Goal: Information Seeking & Learning: Learn about a topic

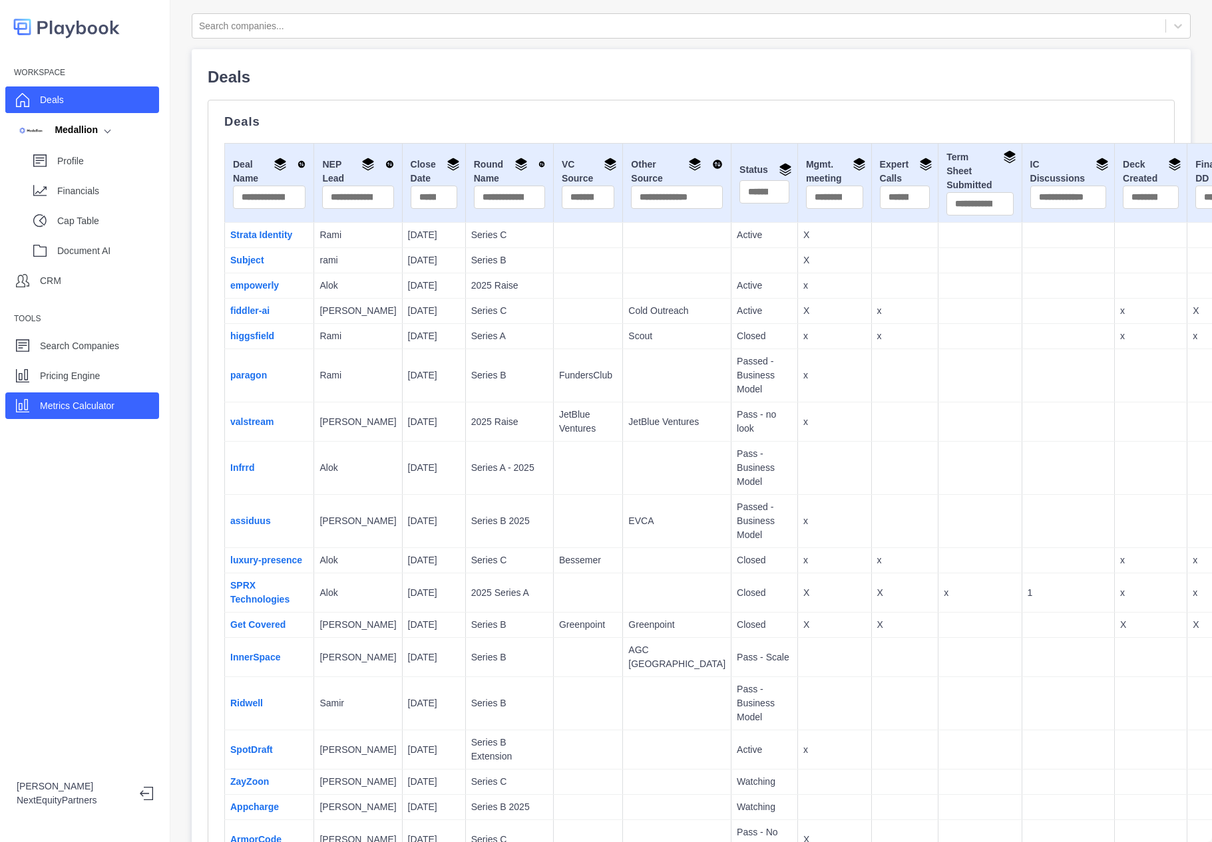
click at [71, 416] on div "Metrics Calculator" at bounding box center [82, 406] width 154 height 27
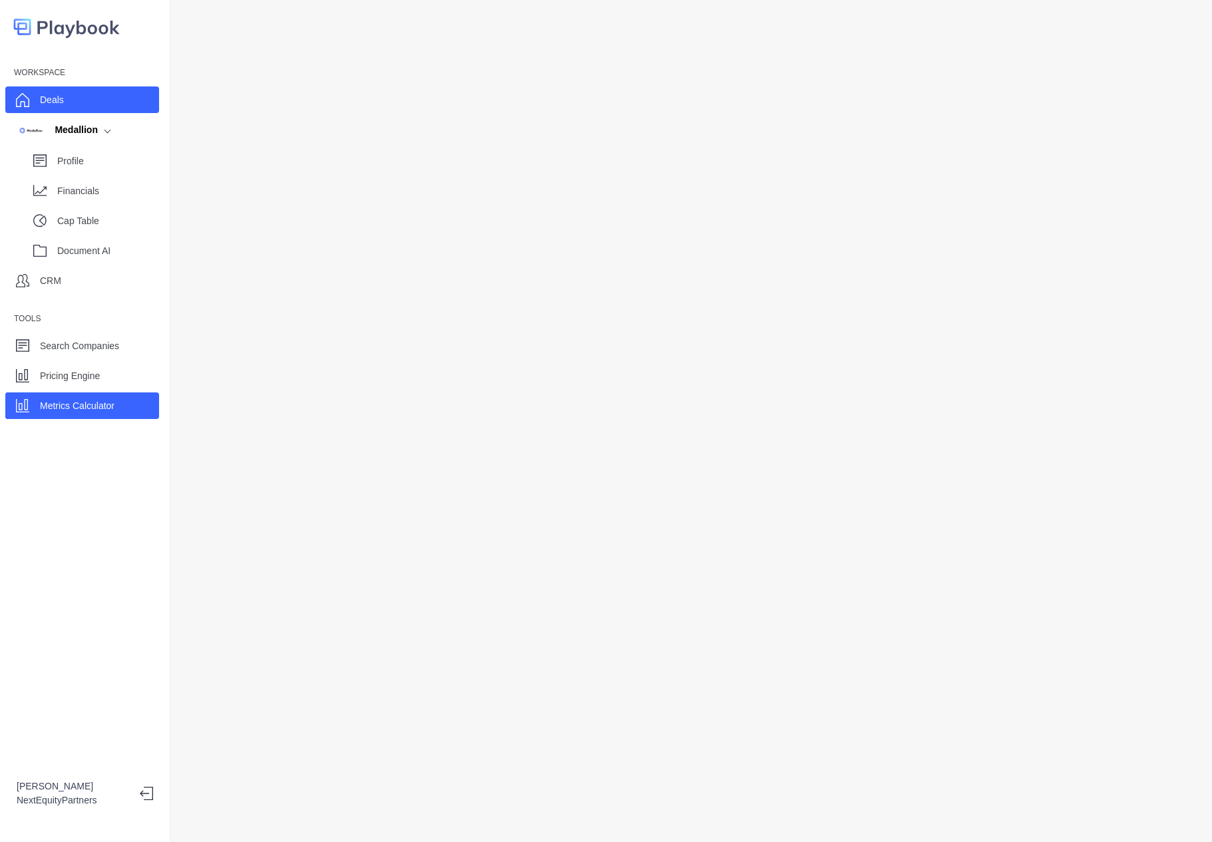
click at [61, 107] on p "Deals" at bounding box center [52, 100] width 24 height 14
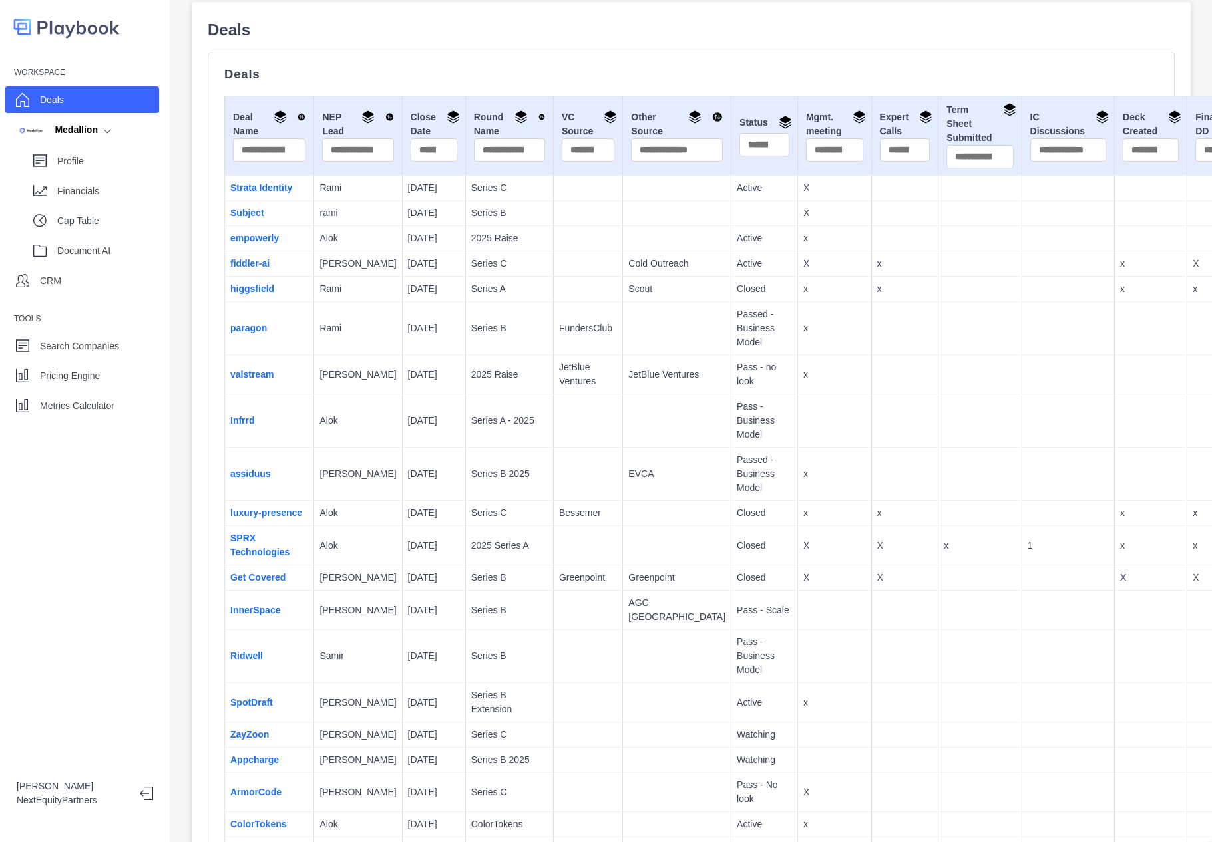
scroll to position [47, 0]
click at [252, 269] on link "fiddler-ai" at bounding box center [249, 264] width 39 height 11
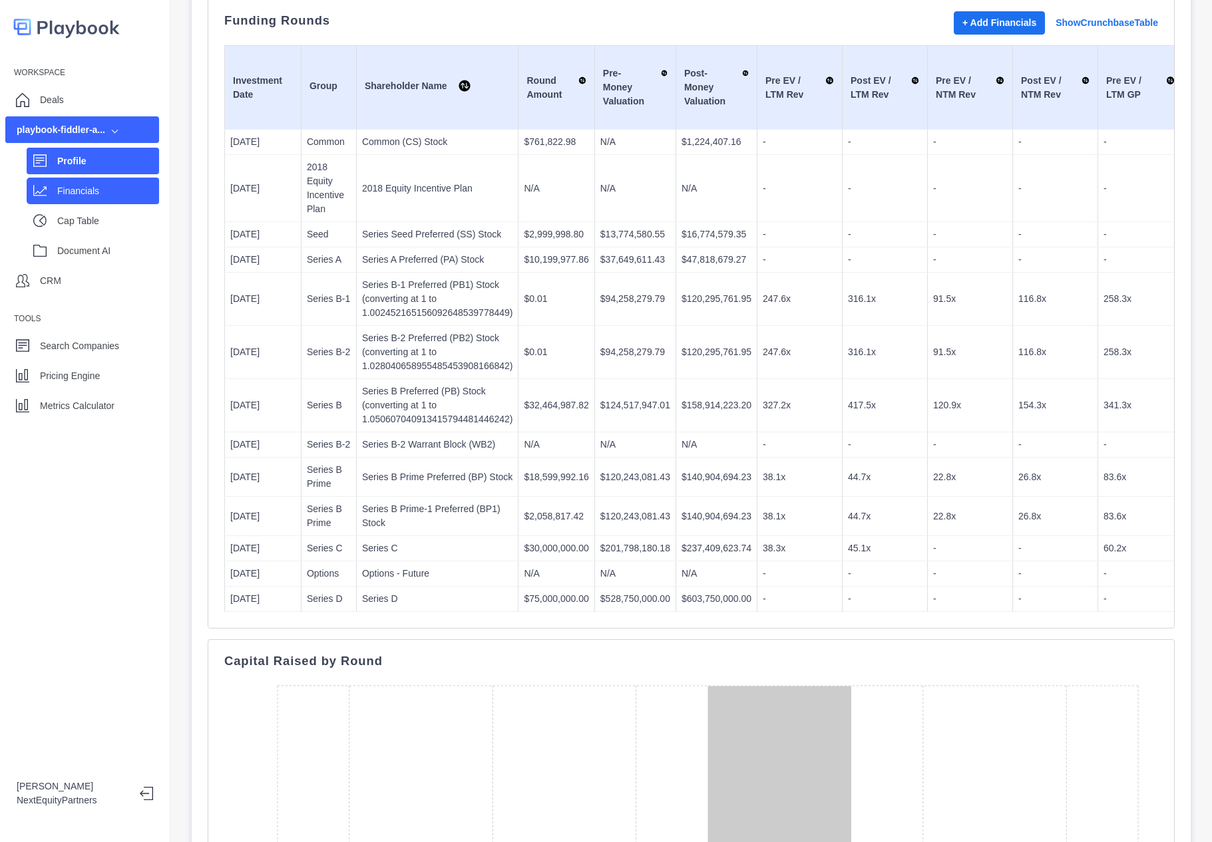
click at [69, 181] on div "Financials" at bounding box center [108, 191] width 102 height 20
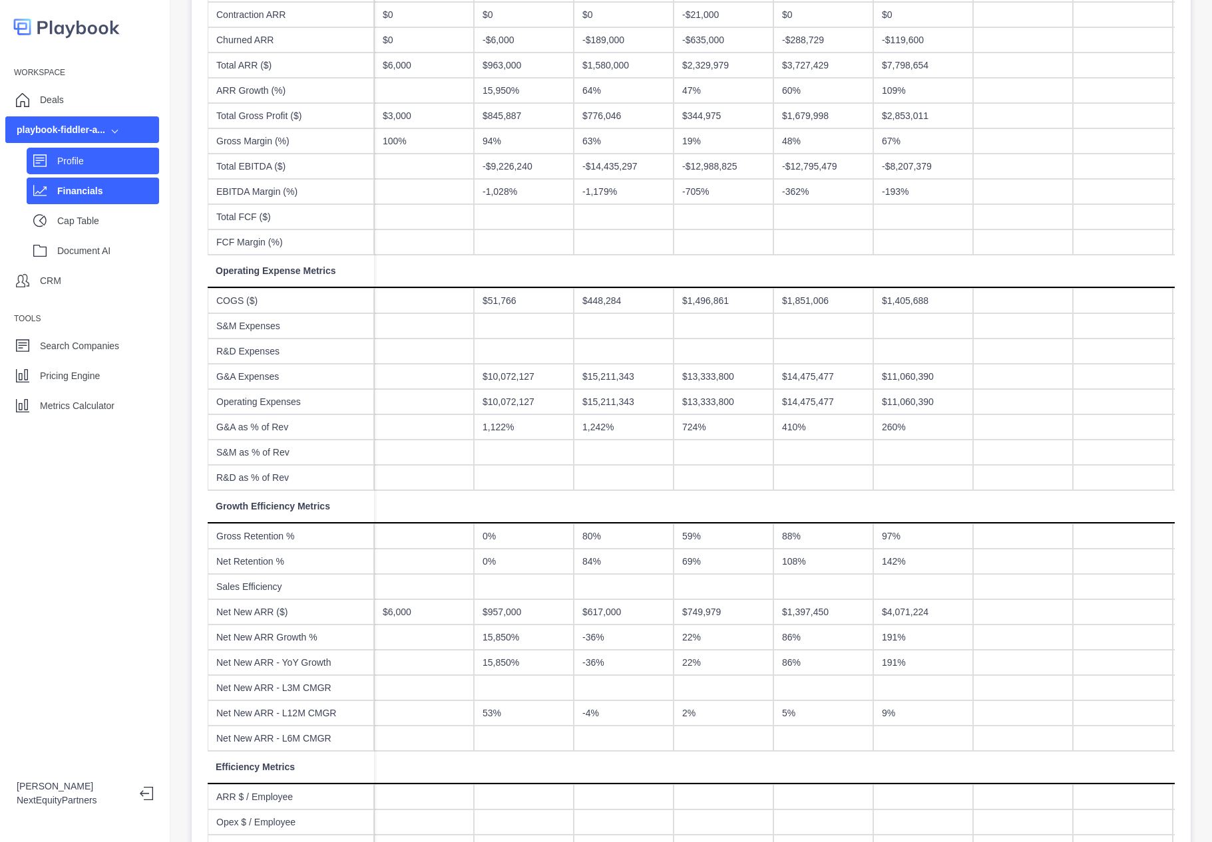
click at [63, 156] on p "Profile" at bounding box center [108, 161] width 102 height 14
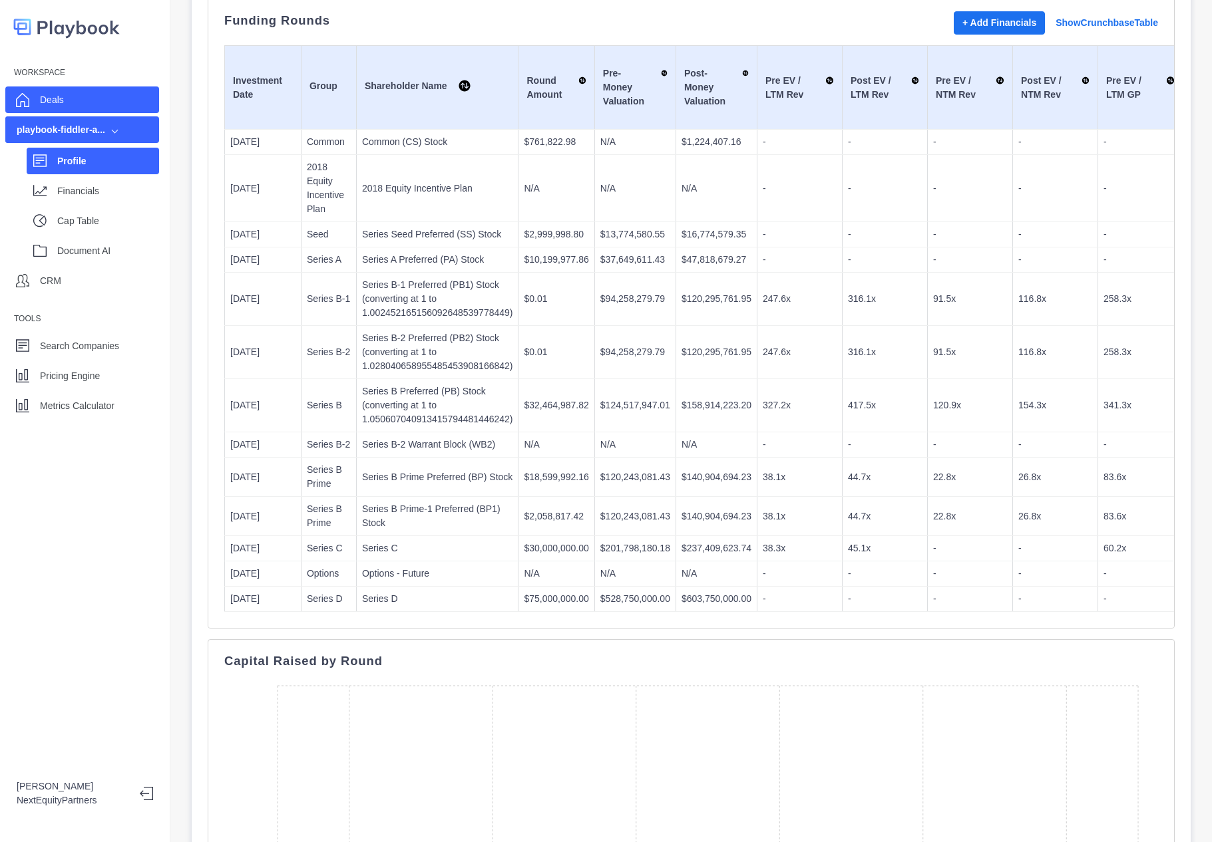
click at [46, 96] on p "Deals" at bounding box center [52, 100] width 24 height 14
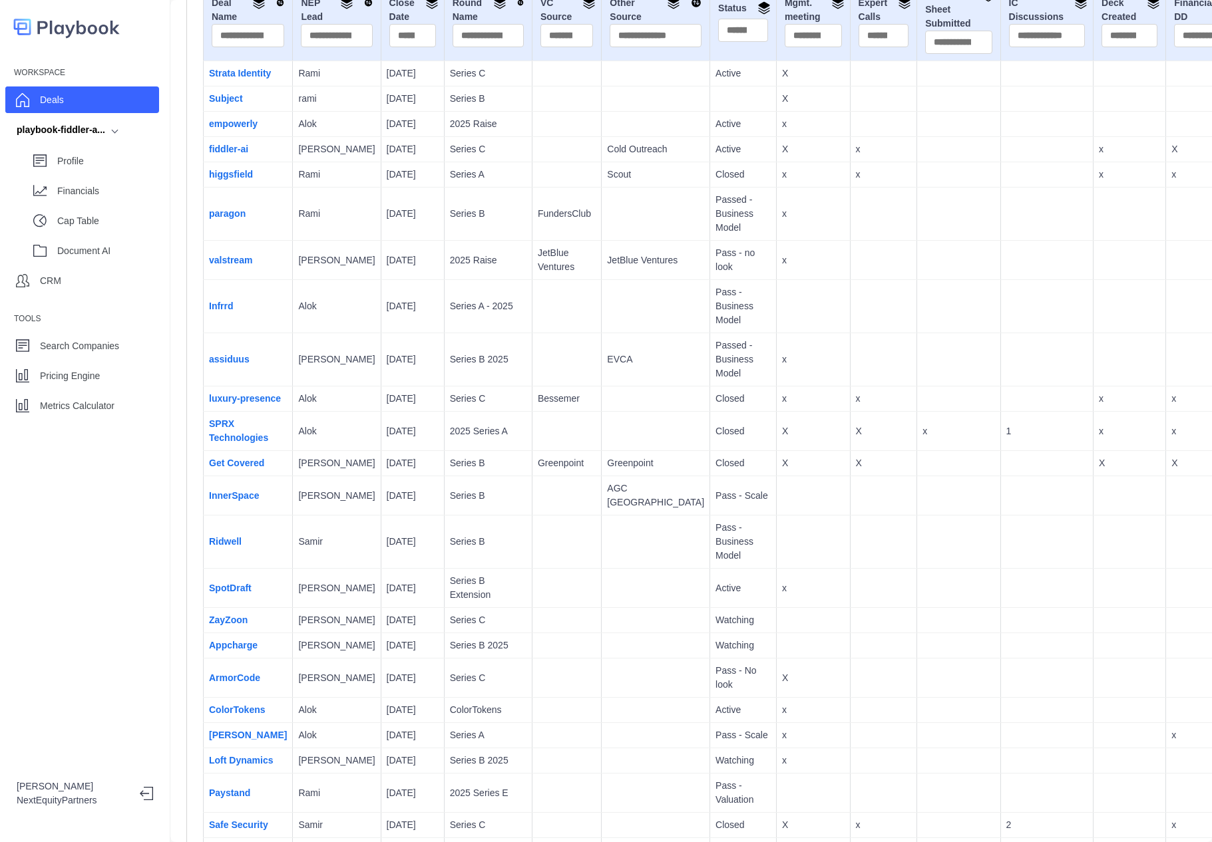
scroll to position [163, 21]
click at [229, 102] on link "Subject" at bounding box center [226, 97] width 34 height 11
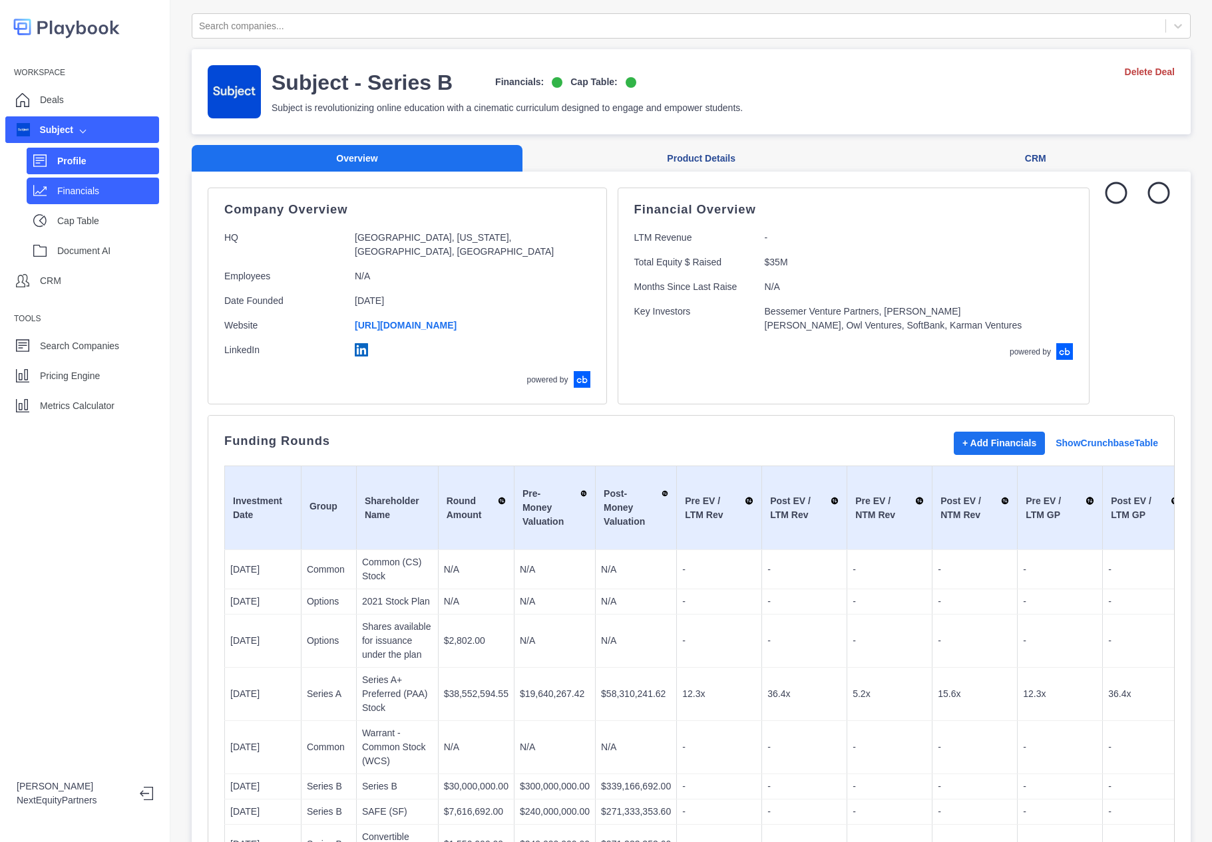
click at [53, 198] on div "Financials" at bounding box center [93, 191] width 132 height 27
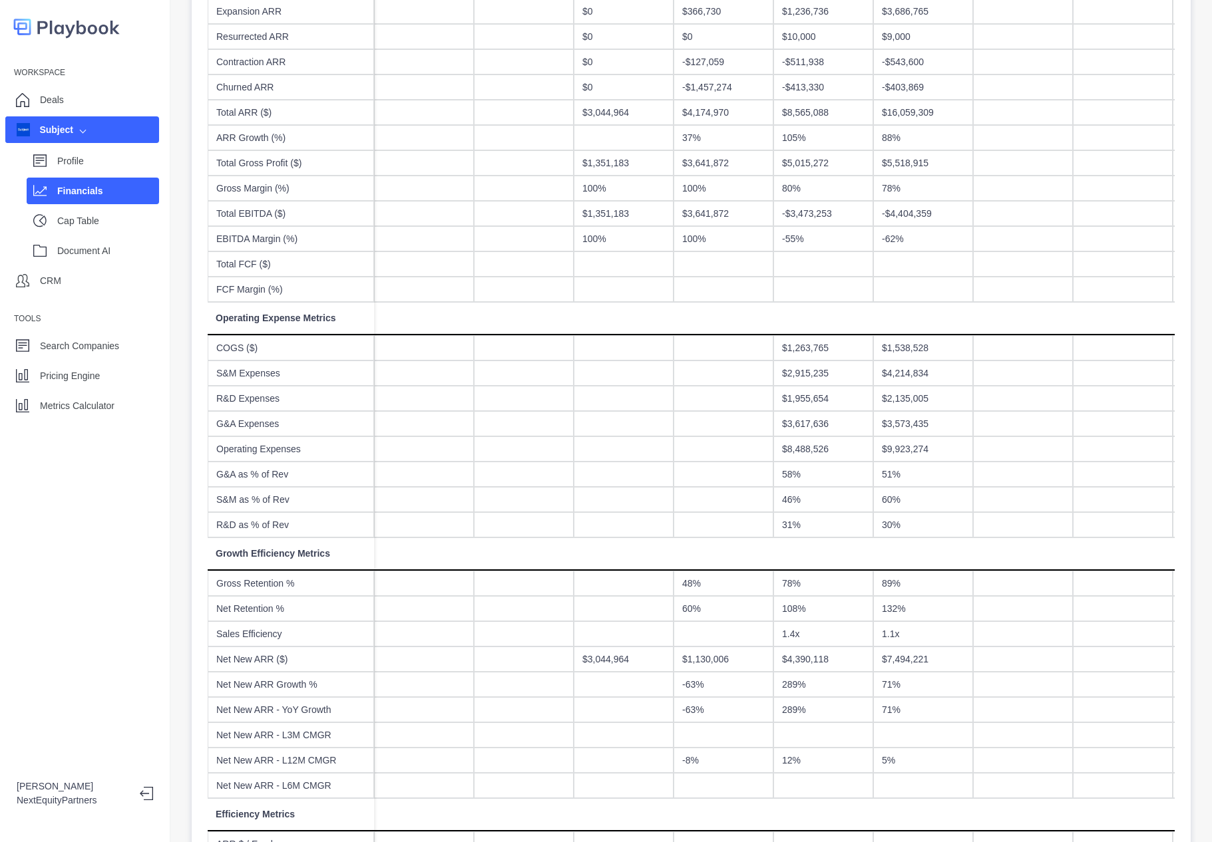
scroll to position [538, 0]
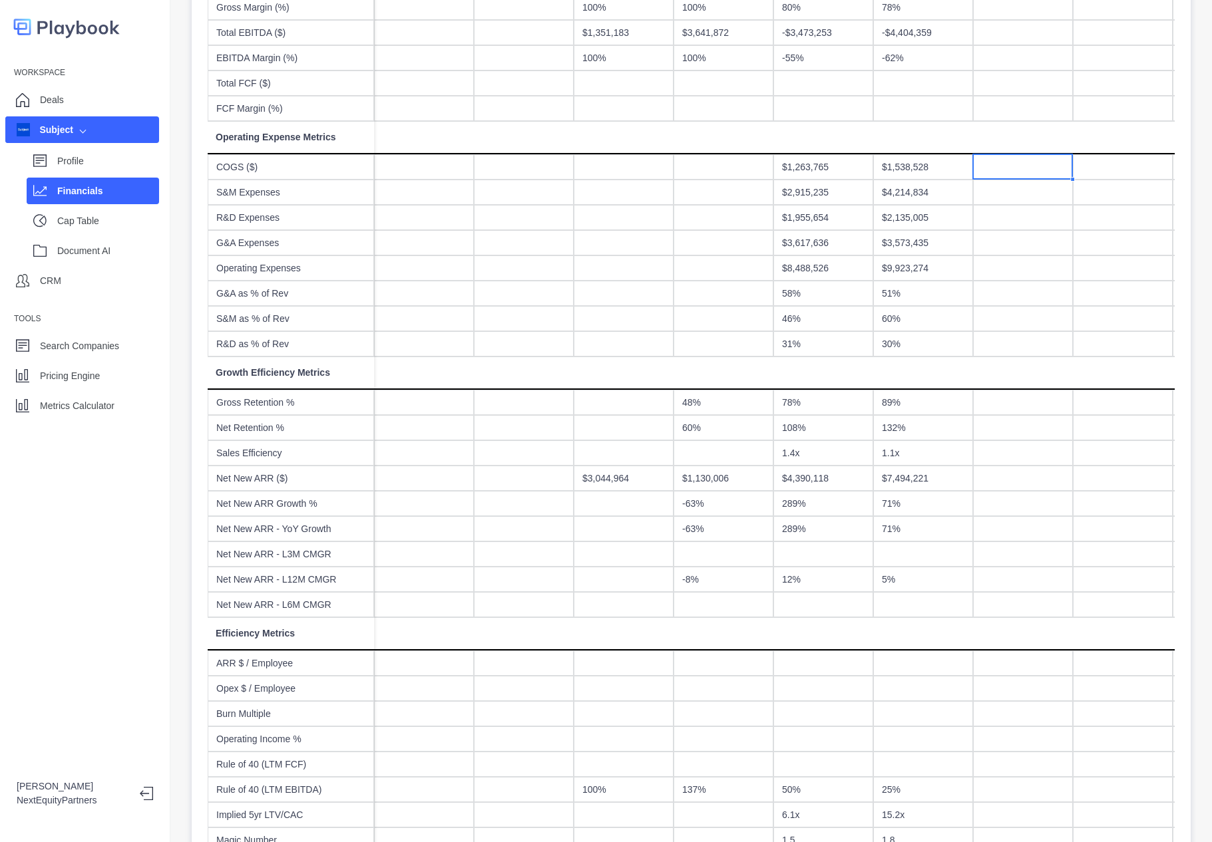
click at [994, 176] on div at bounding box center [1023, 166] width 100 height 25
click at [98, 120] on div "Subject" at bounding box center [82, 129] width 154 height 27
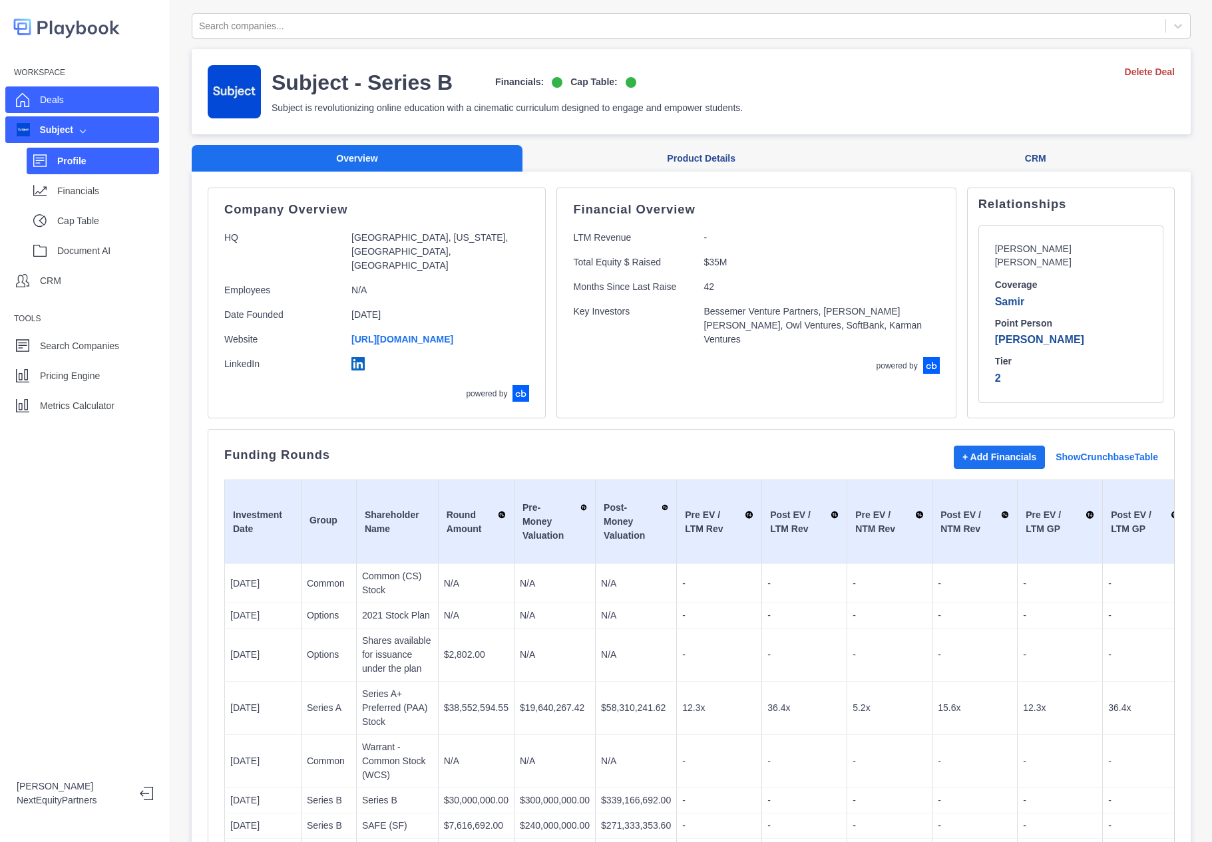
click at [55, 110] on div "Deals" at bounding box center [52, 100] width 24 height 20
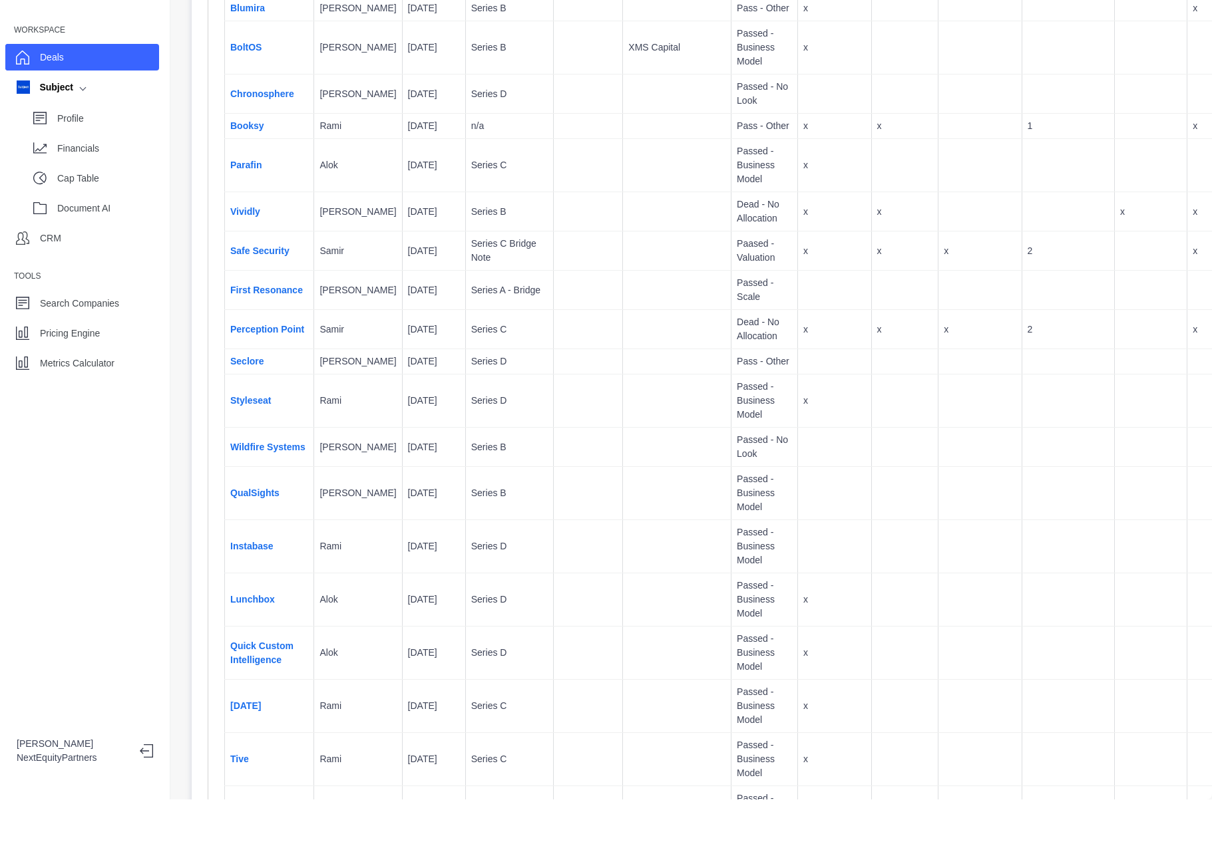
scroll to position [3221, 0]
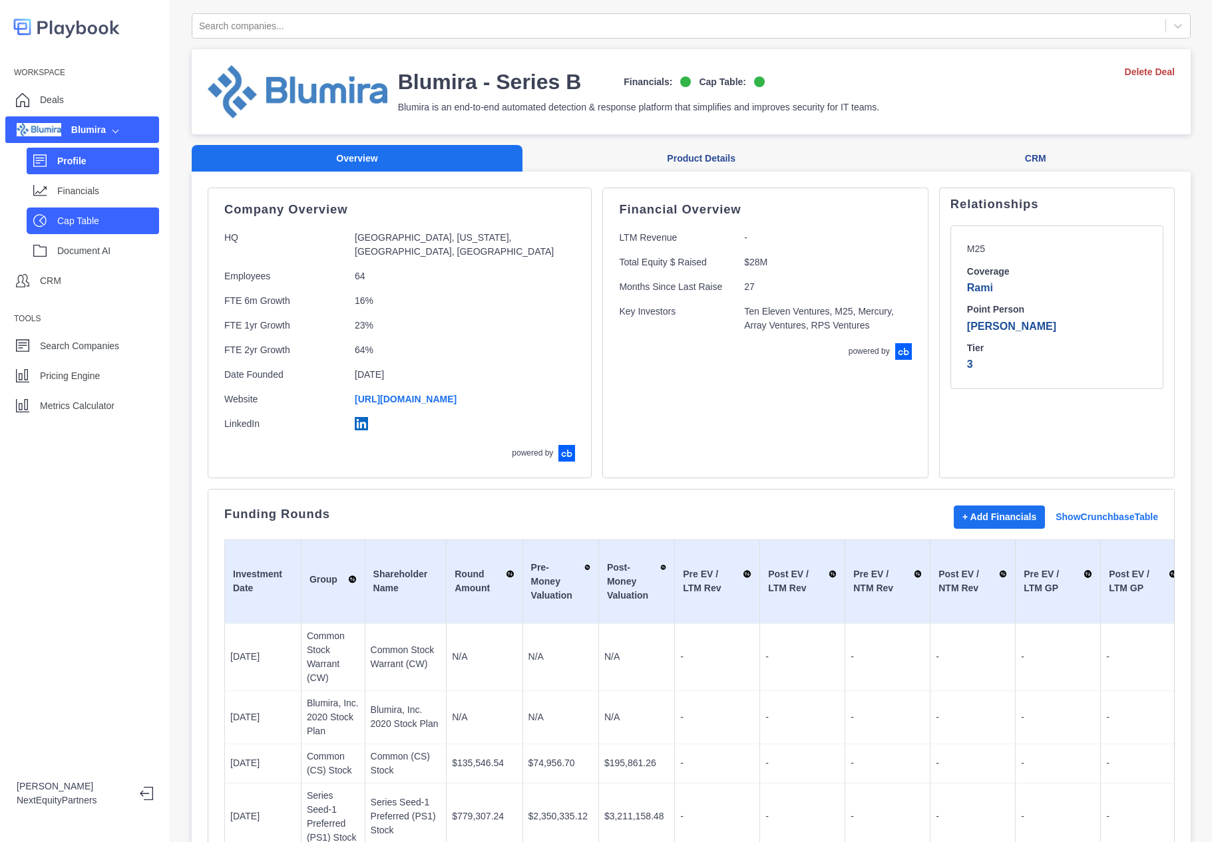
click at [125, 209] on div "Cap Table" at bounding box center [93, 221] width 132 height 27
select select "SHARE_HOLDER_TYPE_COMMON"
select select "SHARE_HOLDER_TYPE_WARRANT"
select select "SHARE_HOLDER_TYPE_OPTION"
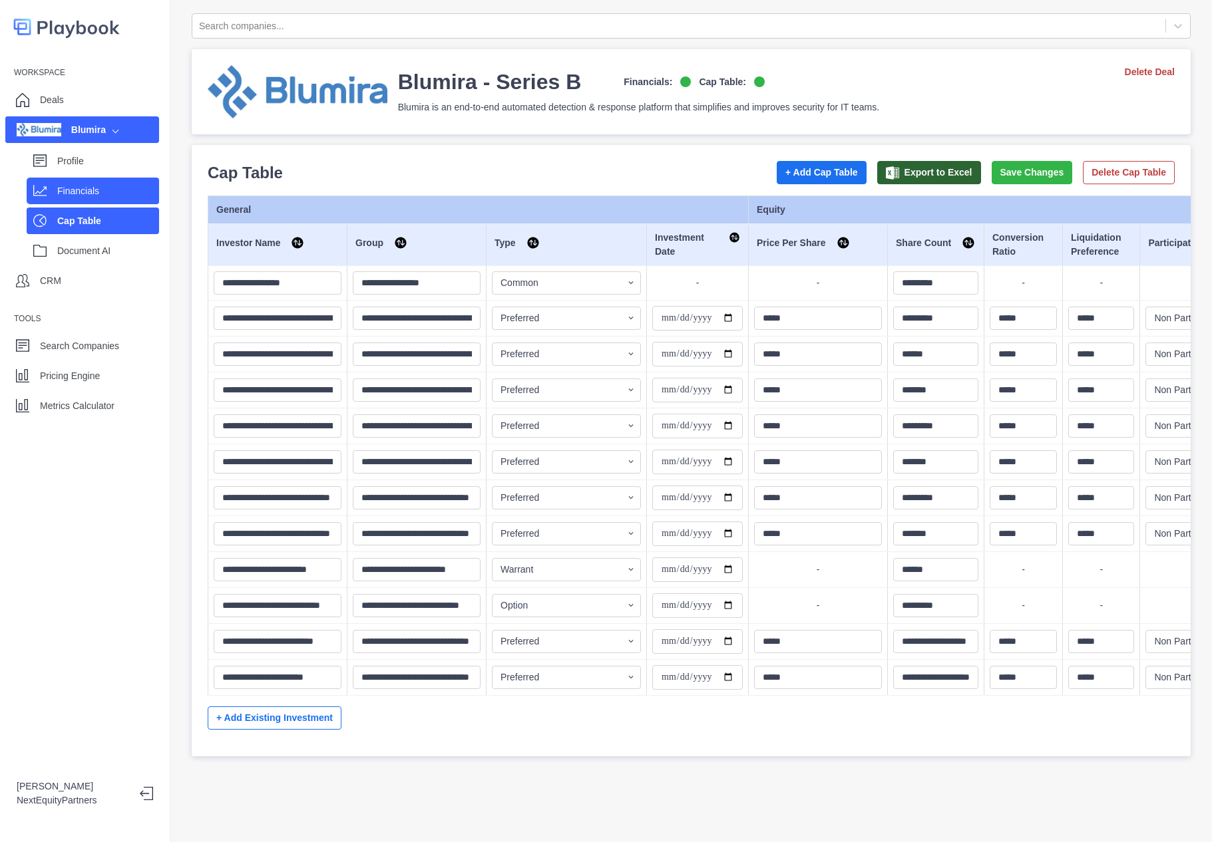
click at [131, 198] on p "Financials" at bounding box center [108, 191] width 102 height 14
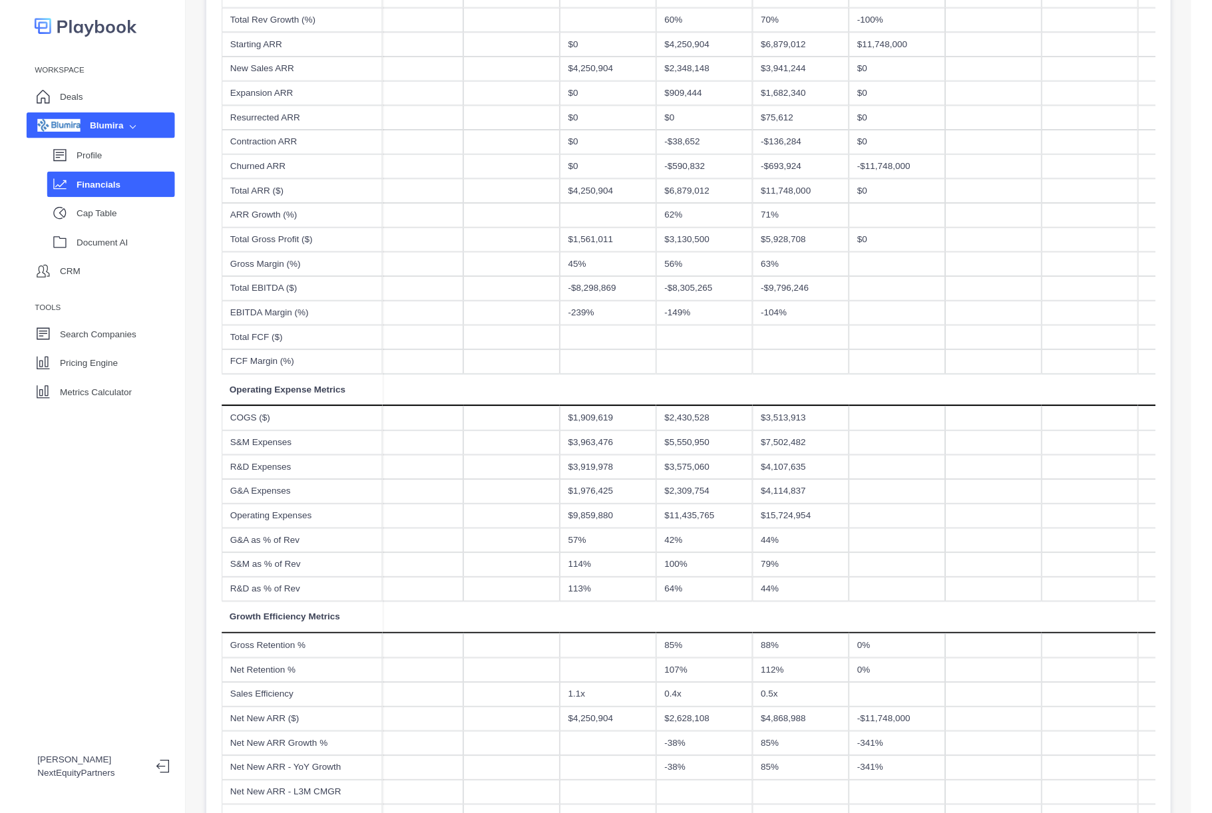
scroll to position [176, 0]
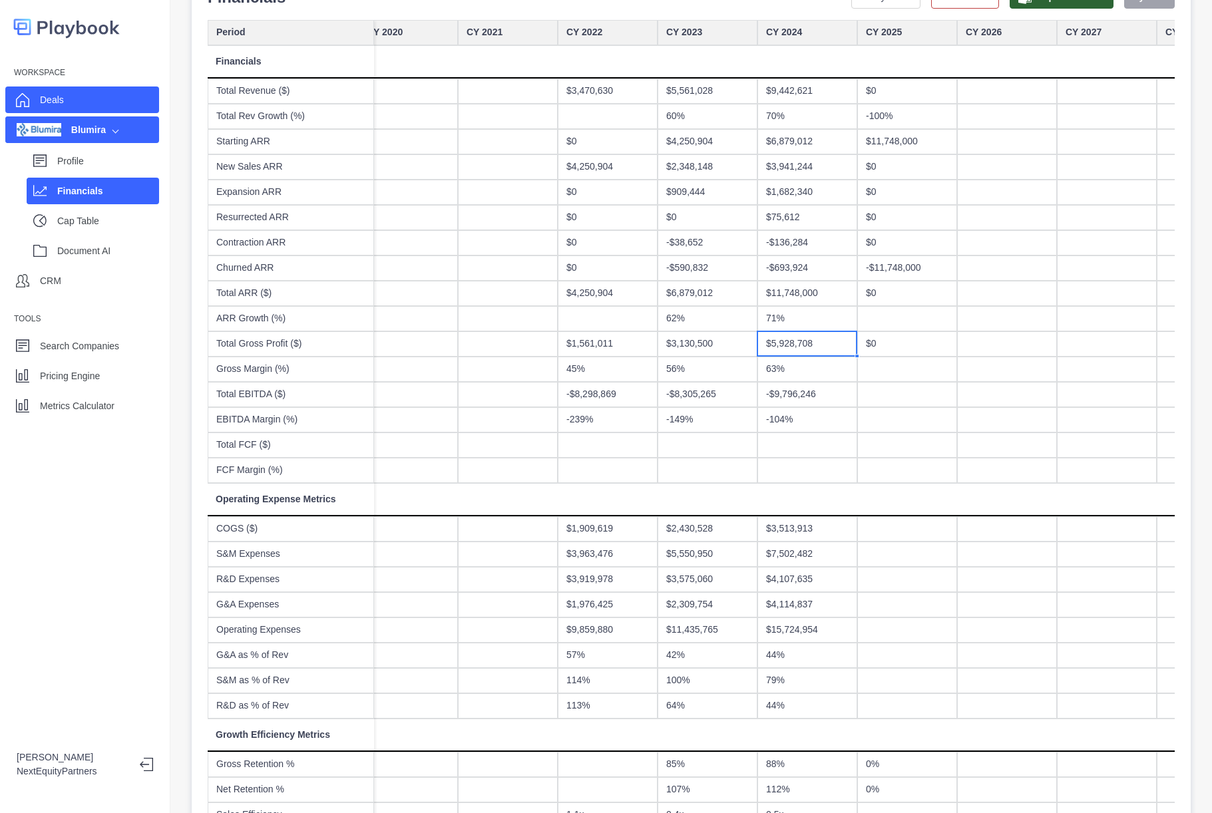
click at [118, 99] on div "Deals" at bounding box center [82, 100] width 154 height 27
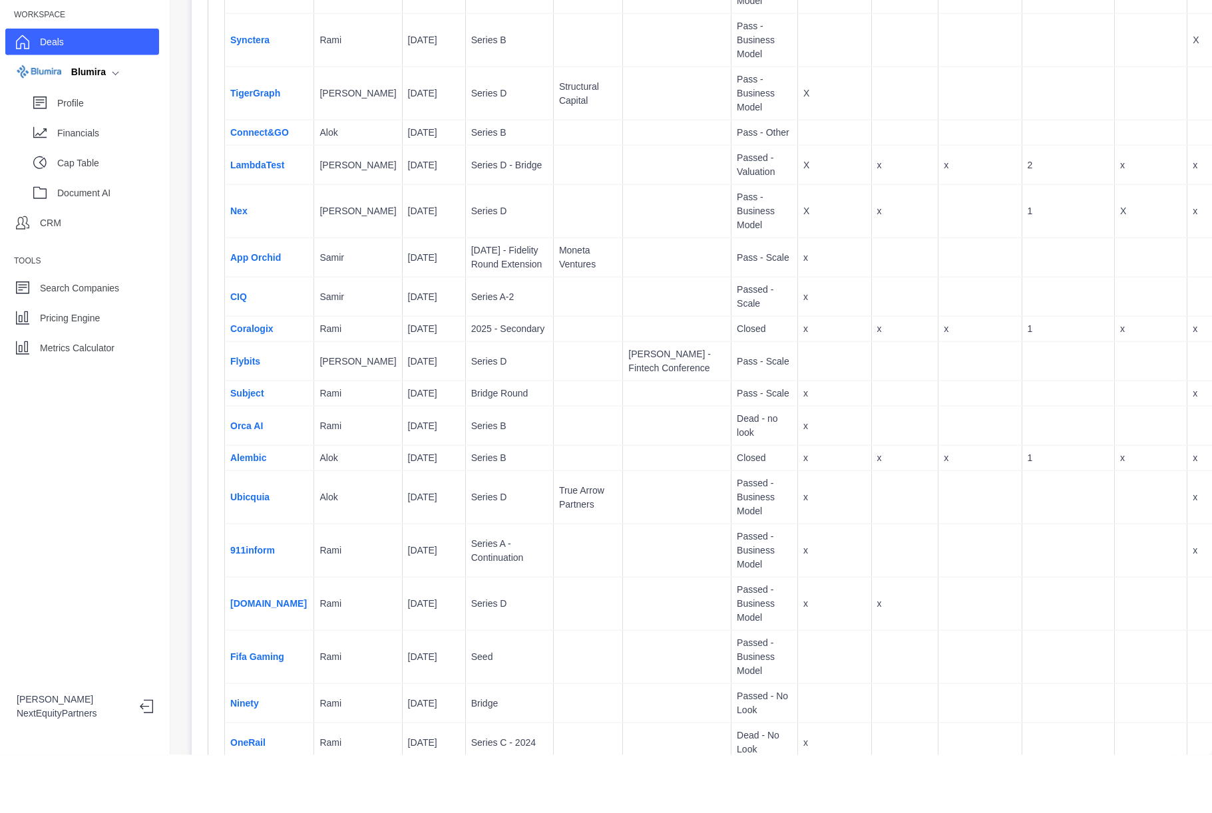
scroll to position [2358, 0]
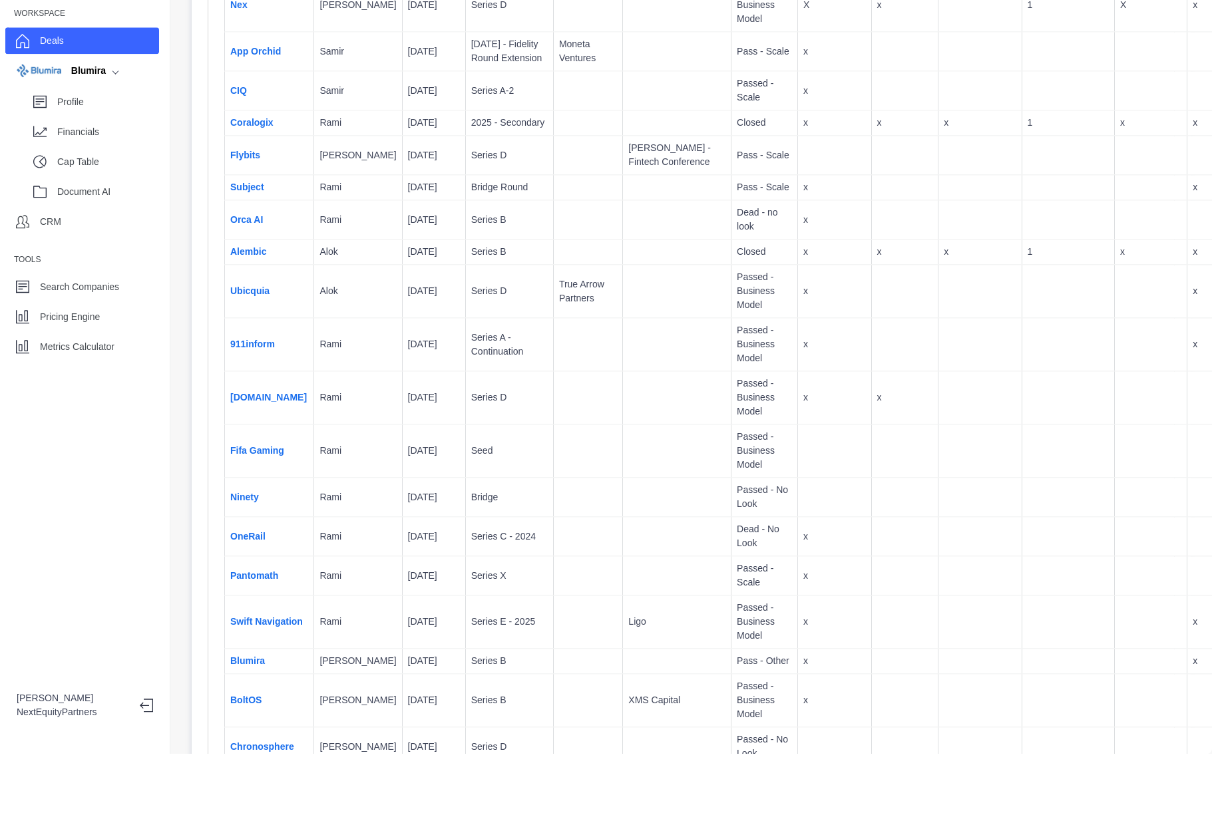
click at [275, 38] on td "LambdaTest" at bounding box center [269, 18] width 89 height 39
click at [270, 23] on link "LambdaTest" at bounding box center [257, 18] width 54 height 11
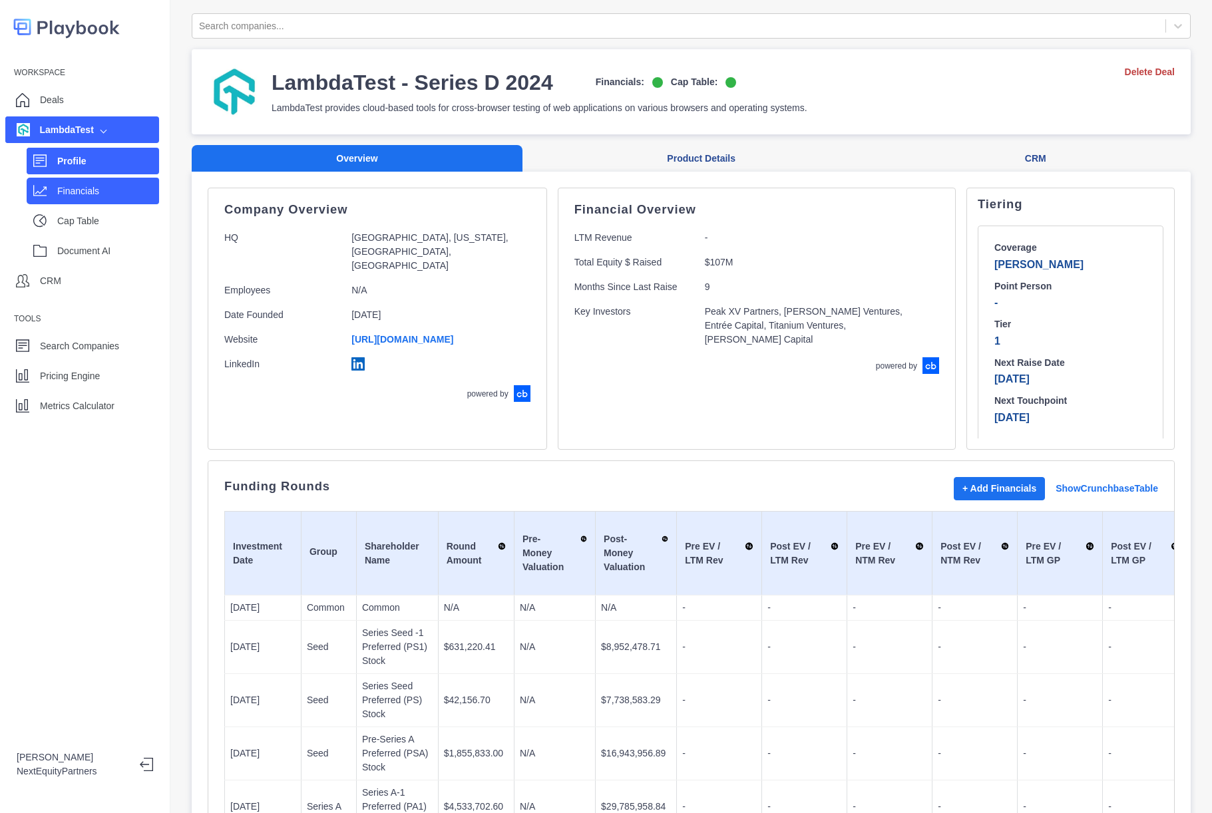
click at [72, 188] on p "Financials" at bounding box center [108, 191] width 102 height 14
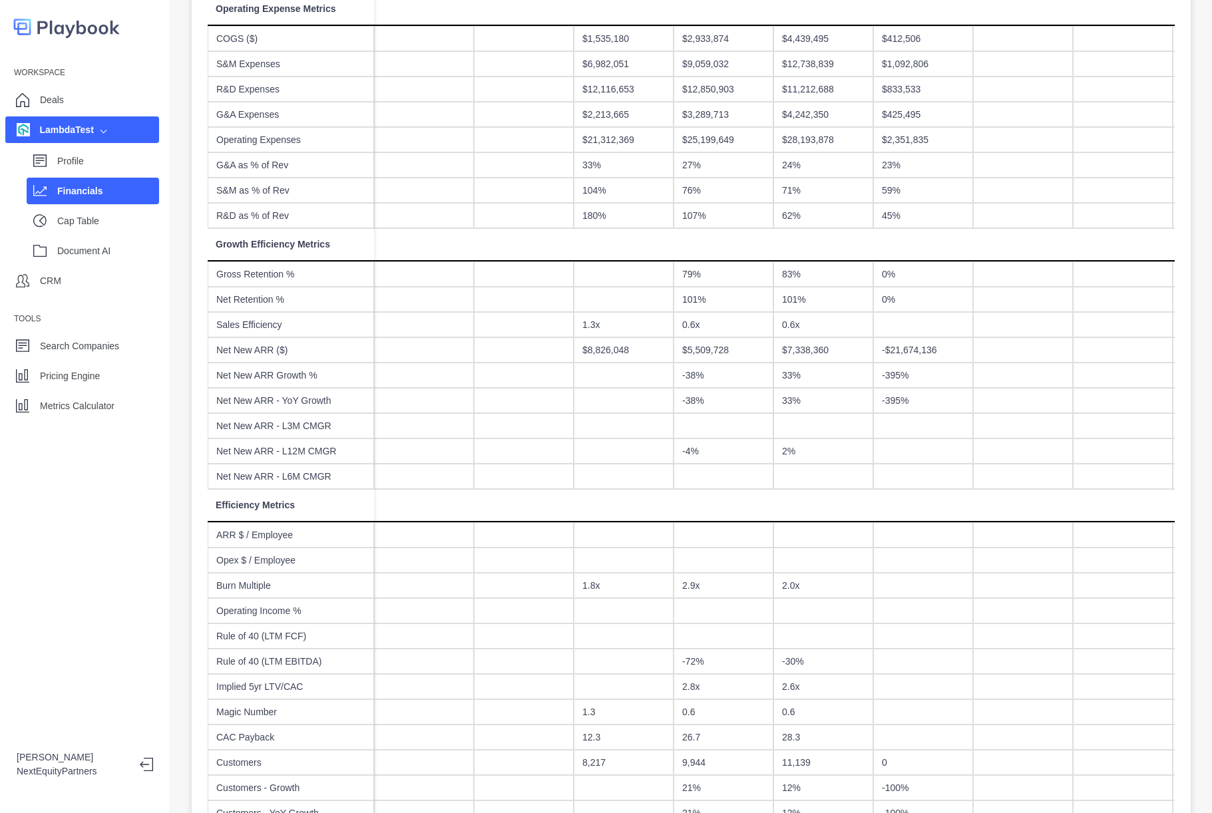
scroll to position [664, 0]
click at [168, 503] on div "Workspace Deals LambdaTest Profile Financials Cap Table Document AI CRM Tools S…" at bounding box center [85, 406] width 170 height 813
click at [224, 368] on div "Net New ARR Growth %" at bounding box center [291, 377] width 166 height 25
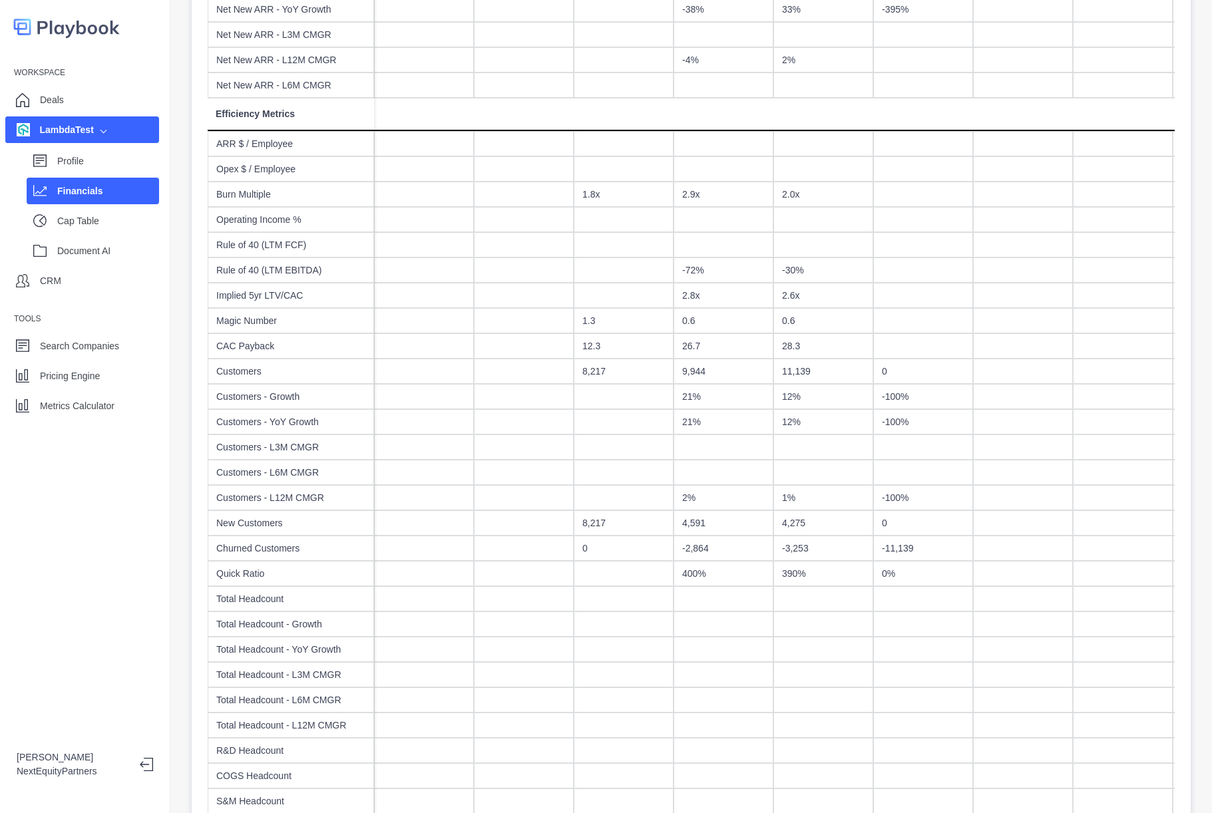
scroll to position [1057, 0]
click at [104, 564] on div "Workspace Deals LambdaTest Profile Financials Cap Table Document AI CRM Tools S…" at bounding box center [85, 406] width 170 height 813
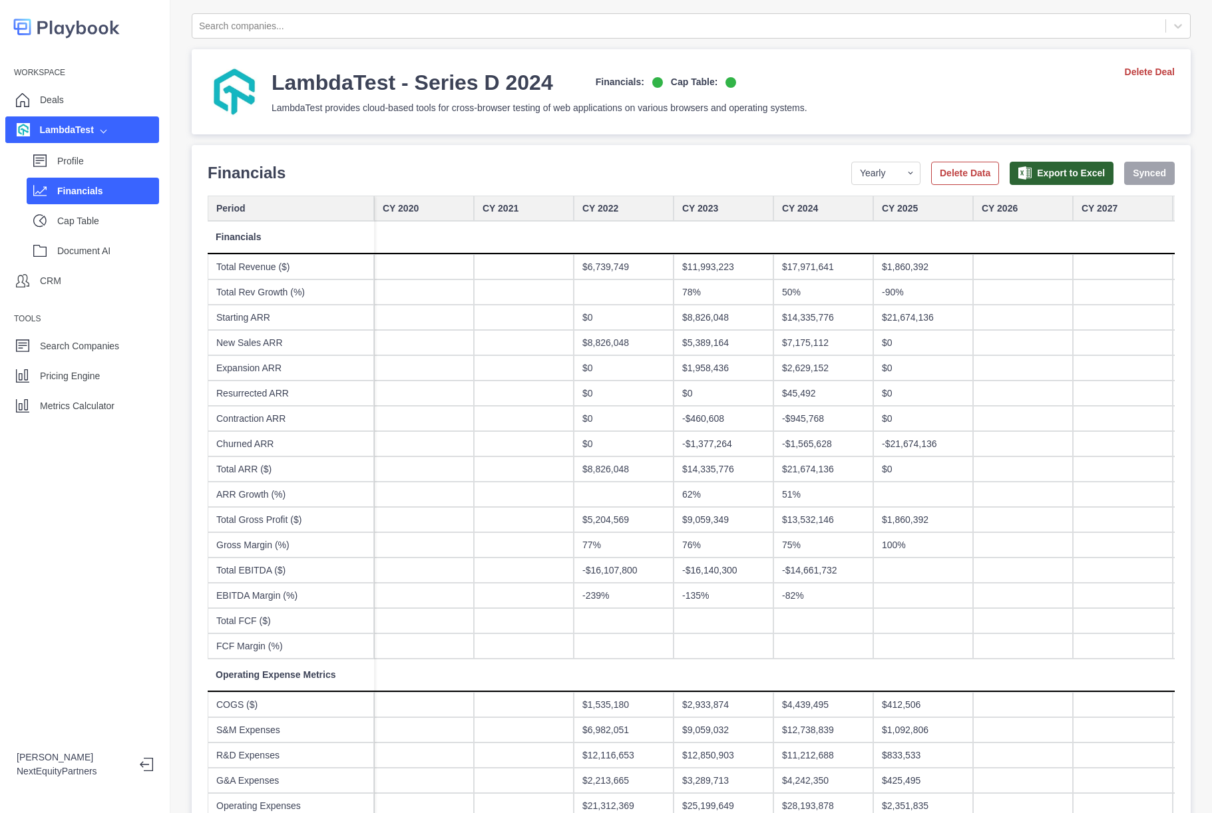
scroll to position [0, 0]
select select "quarterly"
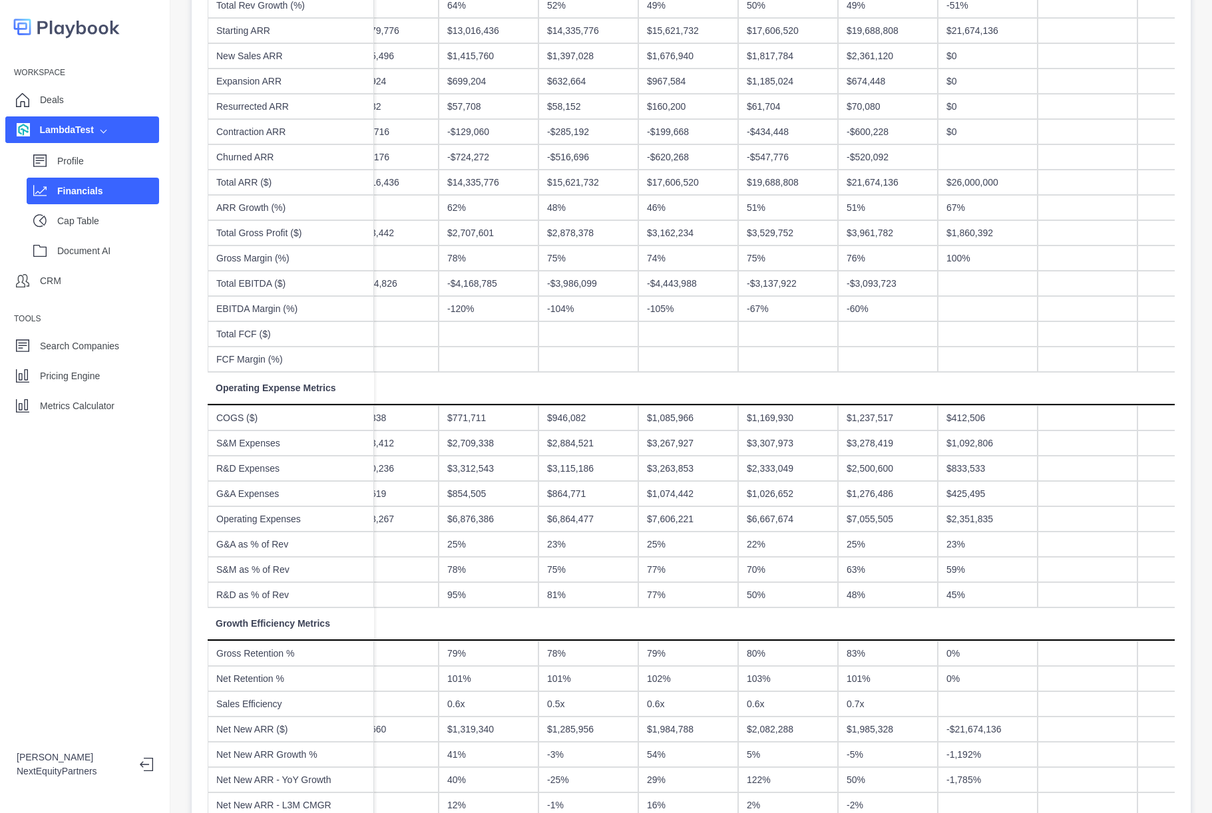
scroll to position [303, 0]
